Goal: Find specific page/section: Find specific page/section

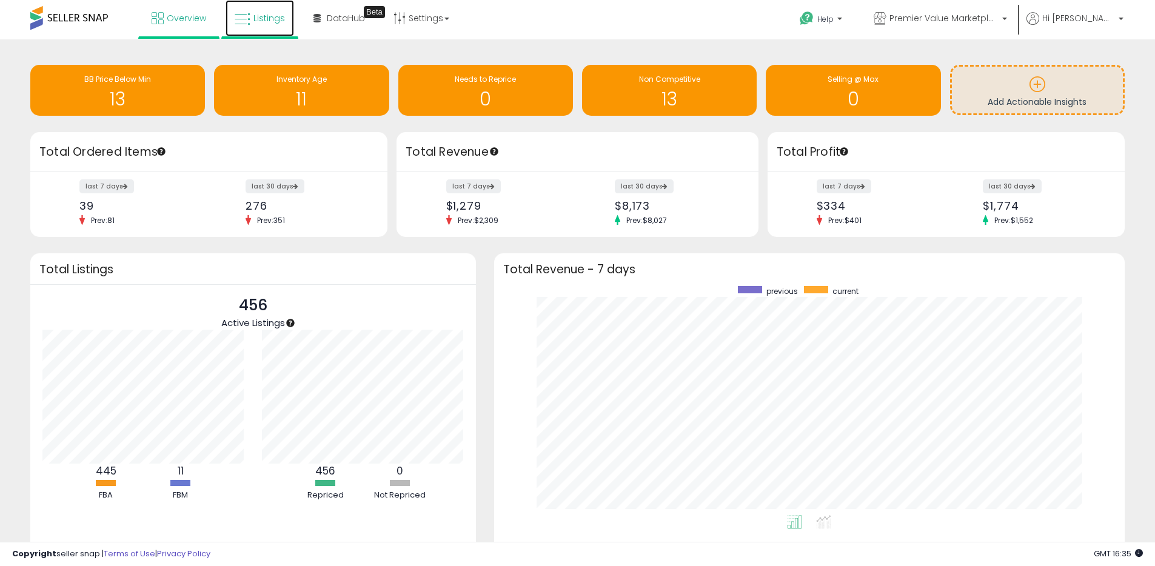
click at [275, 20] on span "Listings" at bounding box center [269, 18] width 32 height 12
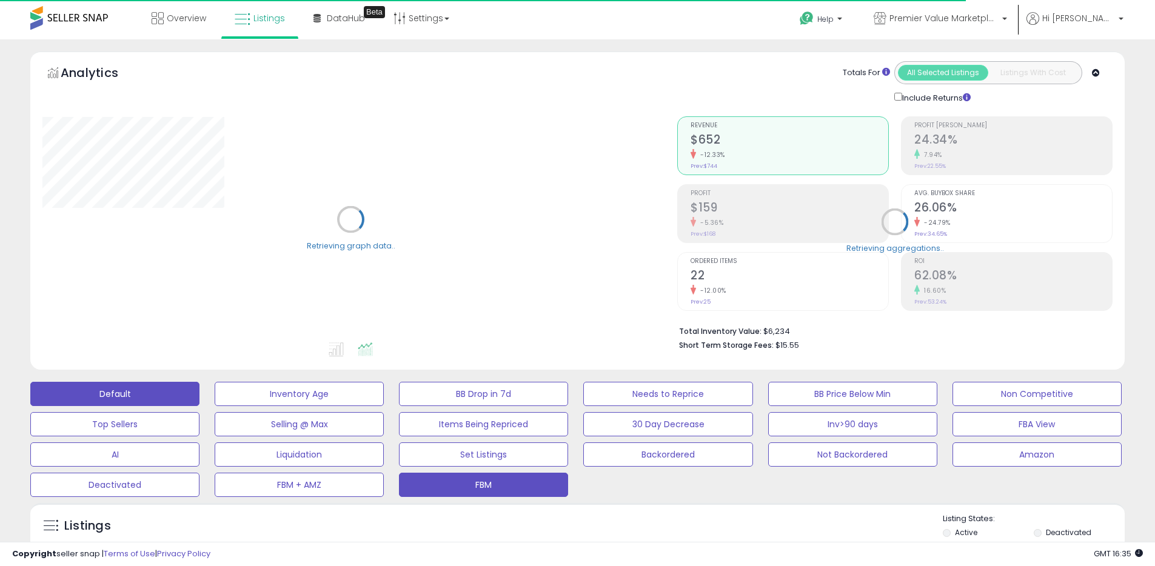
click at [540, 487] on button "FBM" at bounding box center [483, 485] width 169 height 24
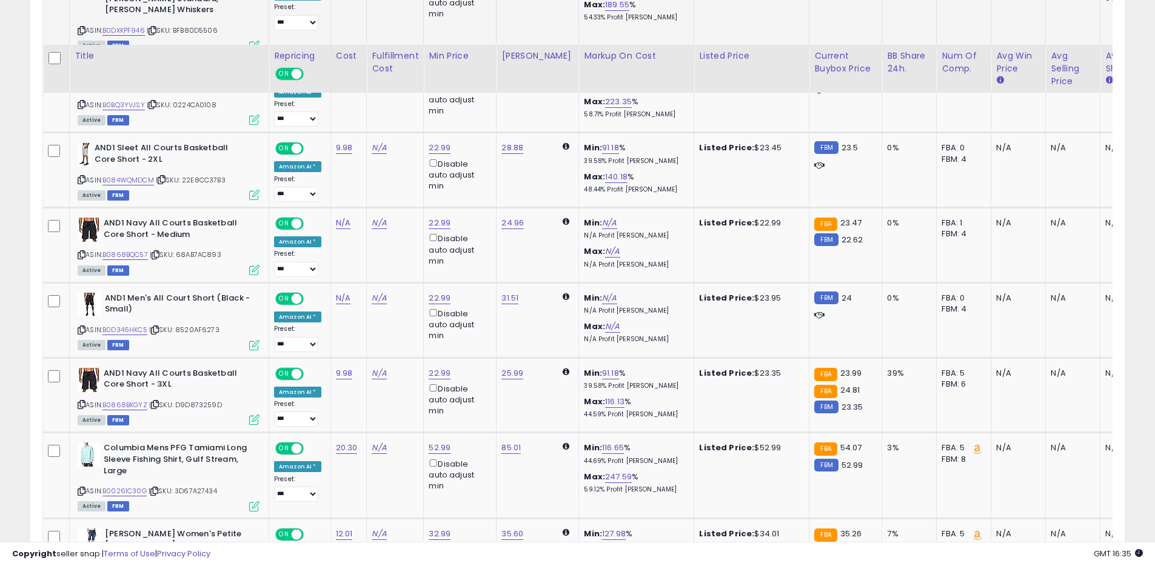
scroll to position [1030, 0]
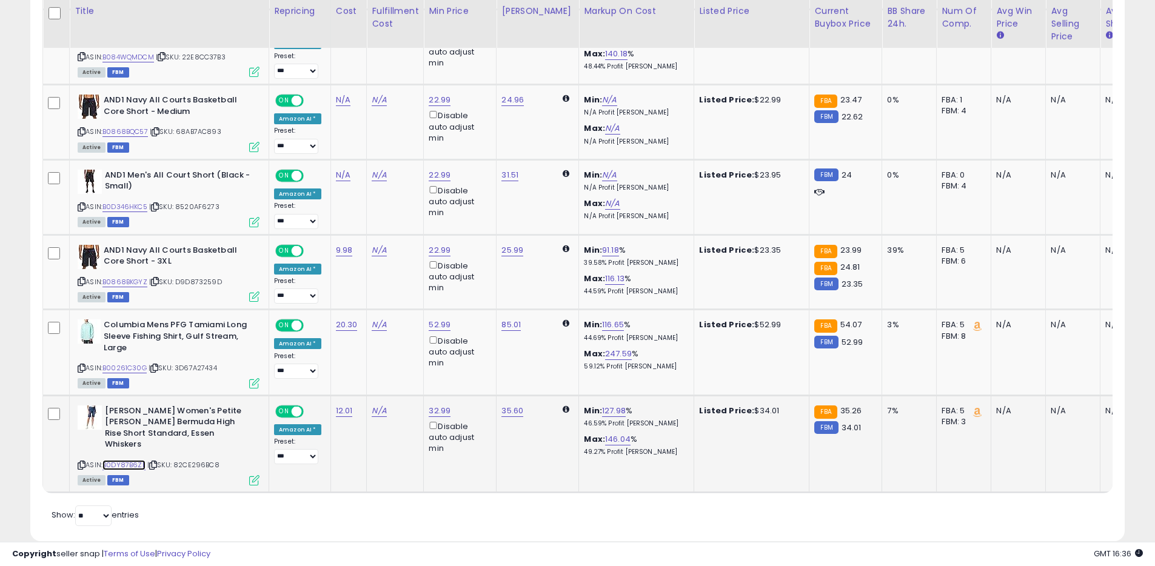
click at [133, 460] on link "B0DY87B6ZL" at bounding box center [123, 465] width 43 height 10
